Goal: Task Accomplishment & Management: Use online tool/utility

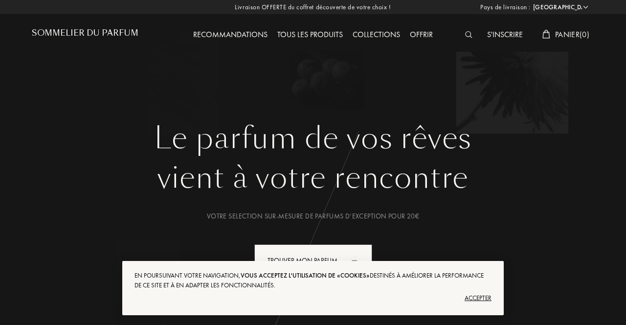
select select "FR"
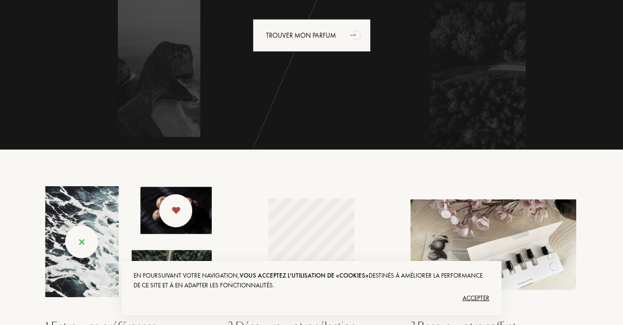
scroll to position [225, 0]
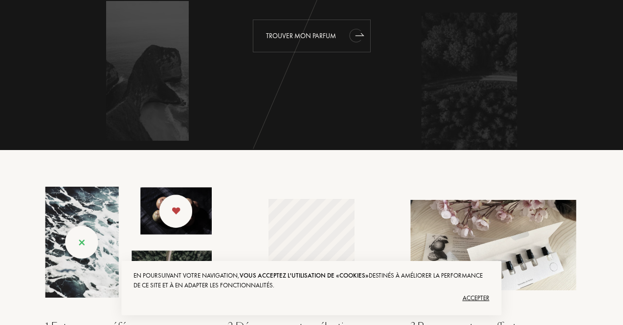
click at [316, 39] on div "Trouver mon parfum" at bounding box center [312, 36] width 118 height 33
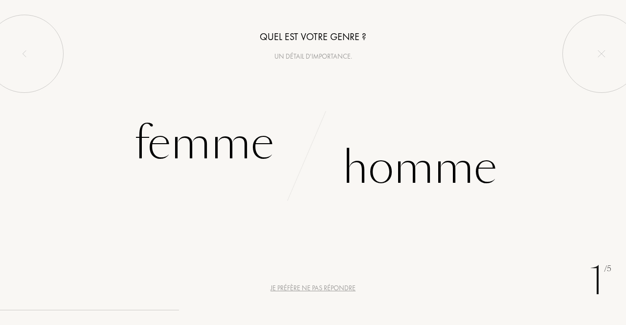
click at [306, 290] on div "Je préfère ne pas répondre" at bounding box center [312, 288] width 85 height 10
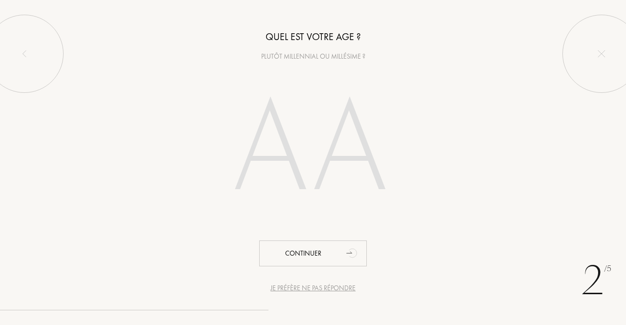
click at [293, 290] on div "Je préfère ne pas répondre" at bounding box center [312, 288] width 85 height 10
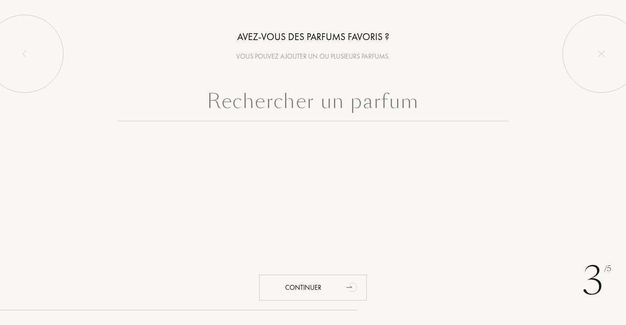
click at [338, 111] on input "text" at bounding box center [312, 103] width 391 height 35
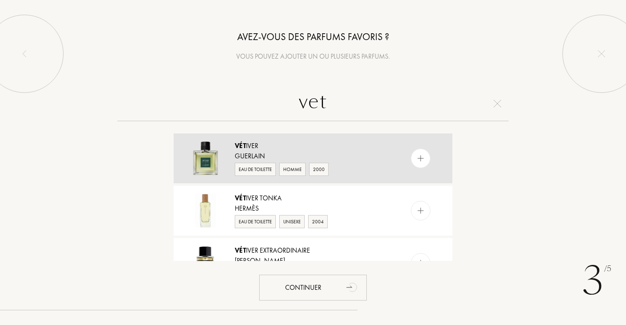
type input "vet"
click at [272, 146] on div "Vét iver" at bounding box center [312, 146] width 155 height 10
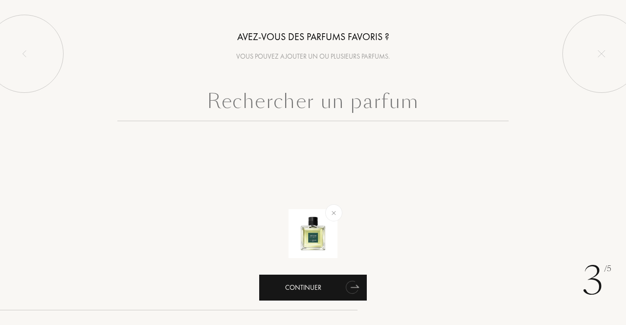
click at [328, 288] on div "Continuer" at bounding box center [313, 288] width 108 height 26
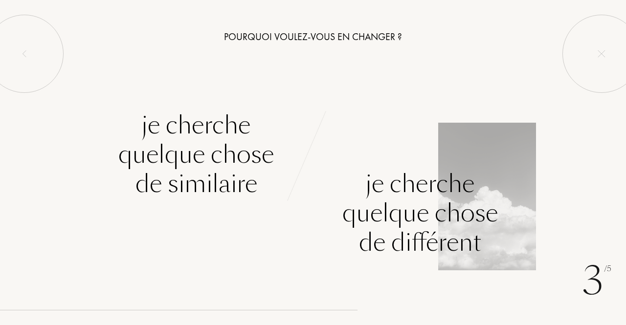
click at [470, 160] on div "Je cherche quelque chose de différent" at bounding box center [469, 183] width 313 height 147
click at [433, 199] on div "Je cherche quelque chose de différent" at bounding box center [419, 213] width 155 height 88
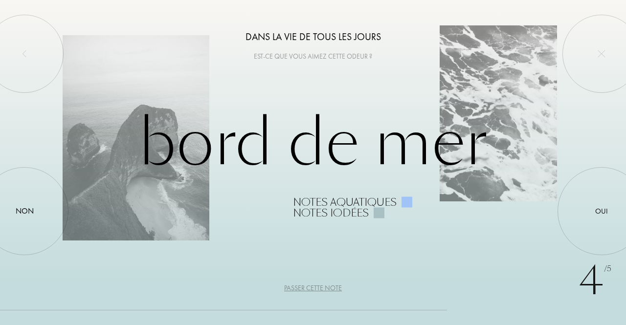
click at [308, 287] on div "Passer cette note" at bounding box center [313, 288] width 58 height 10
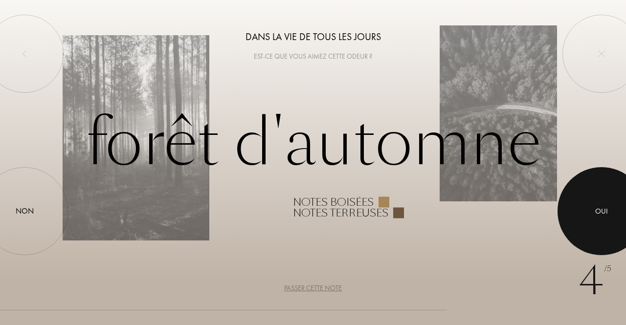
click at [600, 197] on div at bounding box center [601, 211] width 88 height 88
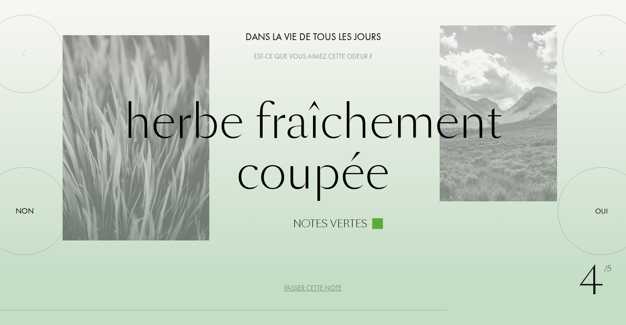
click at [292, 289] on div "Passer cette note" at bounding box center [313, 288] width 58 height 10
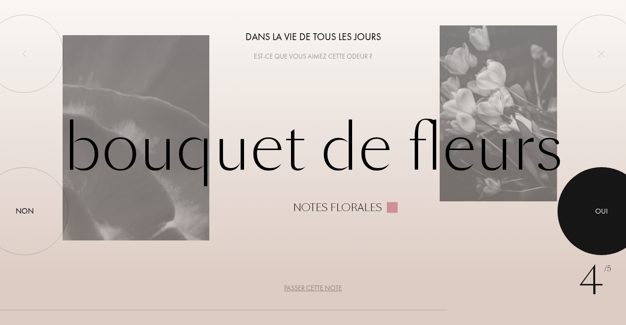
click at [593, 186] on div at bounding box center [601, 211] width 88 height 88
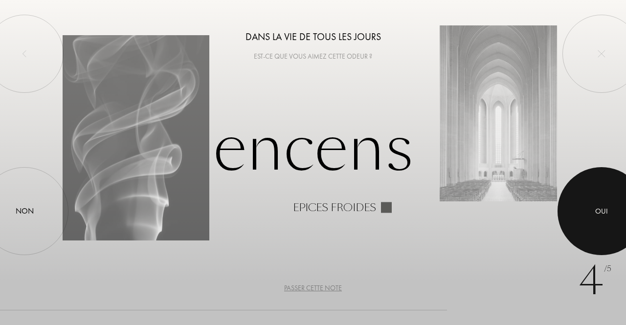
click at [598, 225] on div at bounding box center [601, 211] width 88 height 88
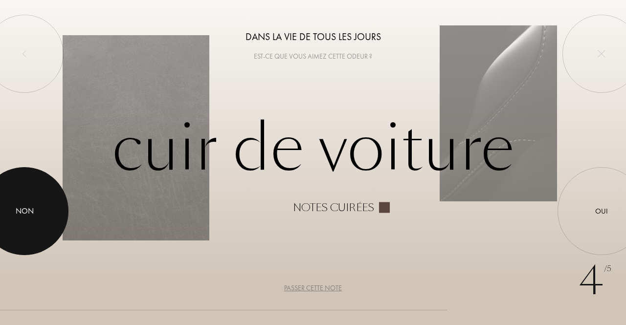
click at [0, 241] on div at bounding box center [24, 211] width 88 height 88
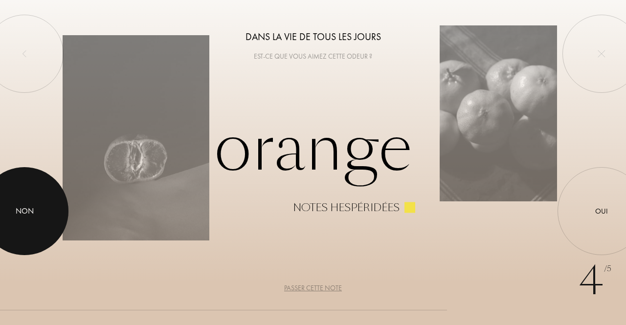
click at [0, 241] on div at bounding box center [24, 211] width 88 height 88
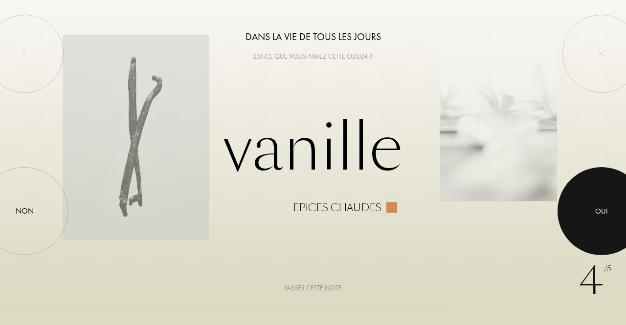
click at [621, 226] on div at bounding box center [601, 211] width 88 height 88
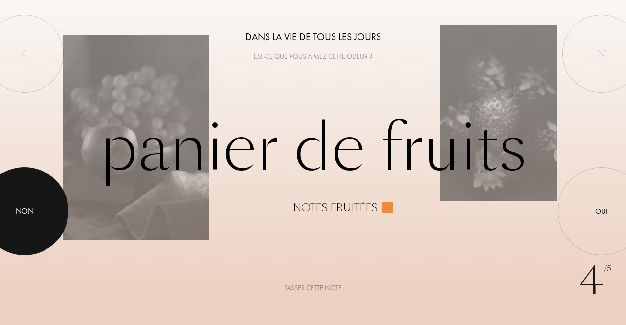
click at [28, 214] on div "Non" at bounding box center [25, 211] width 18 height 12
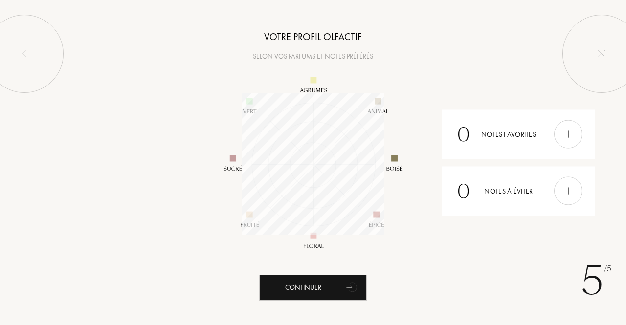
scroll to position [142, 142]
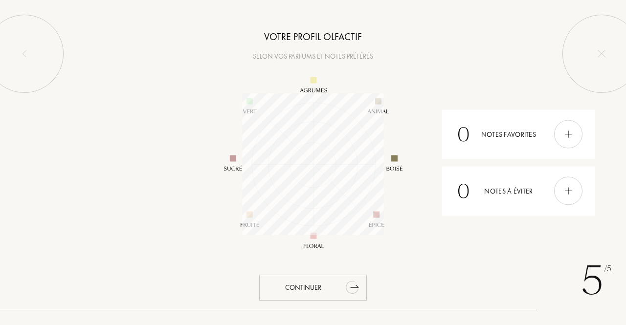
click at [276, 286] on div "Continuer" at bounding box center [313, 288] width 108 height 26
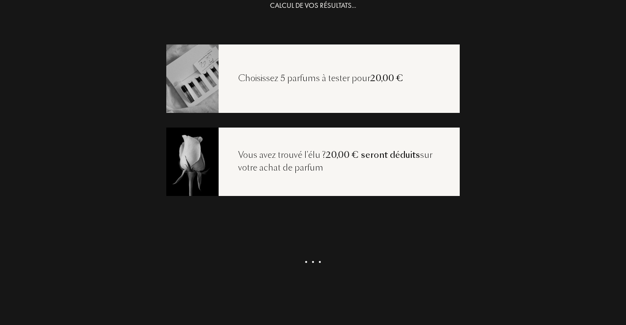
scroll to position [0, 0]
